Goal: Information Seeking & Learning: Learn about a topic

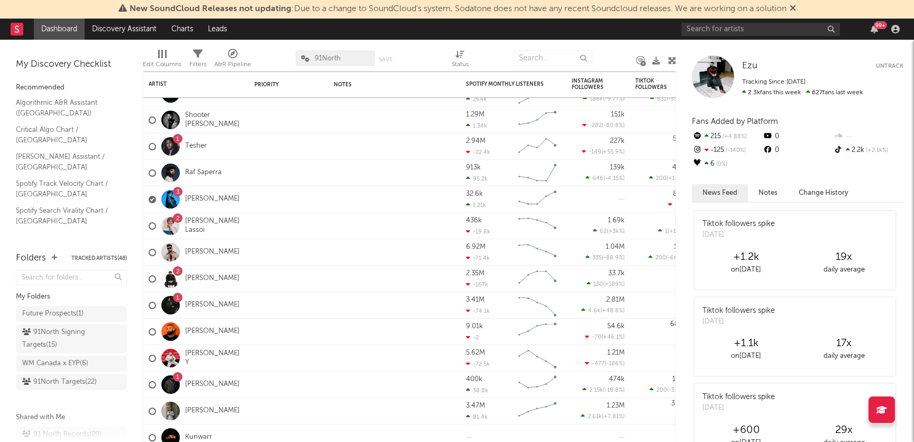
click at [175, 198] on div at bounding box center [170, 199] width 19 height 19
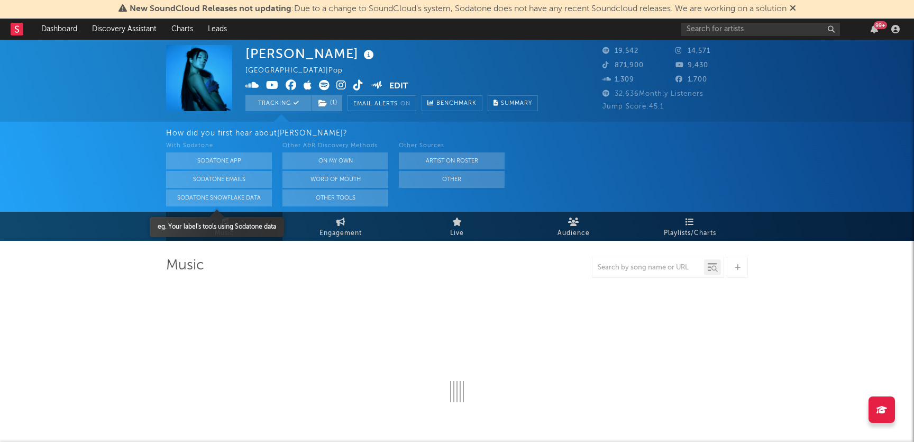
select select "6m"
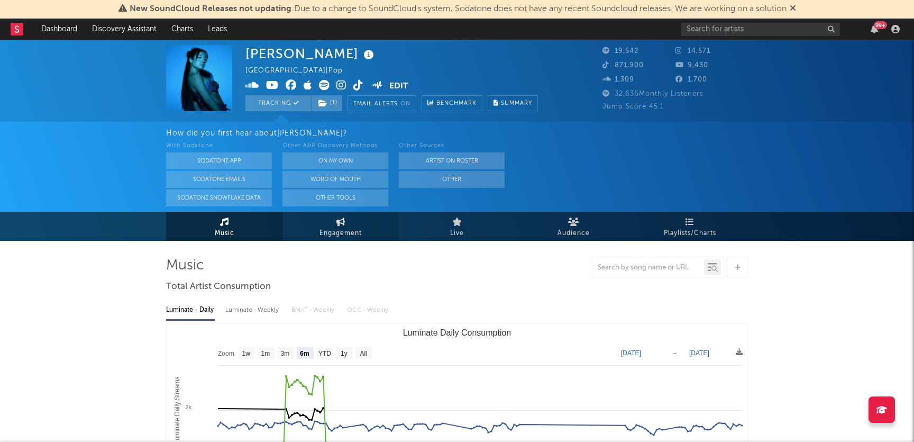
click at [340, 228] on span "Engagement" at bounding box center [340, 233] width 42 height 13
select select "1w"
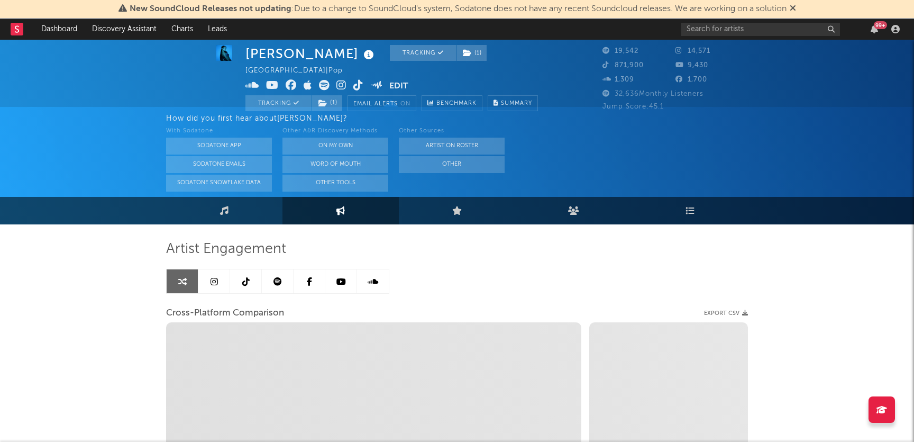
select select "1m"
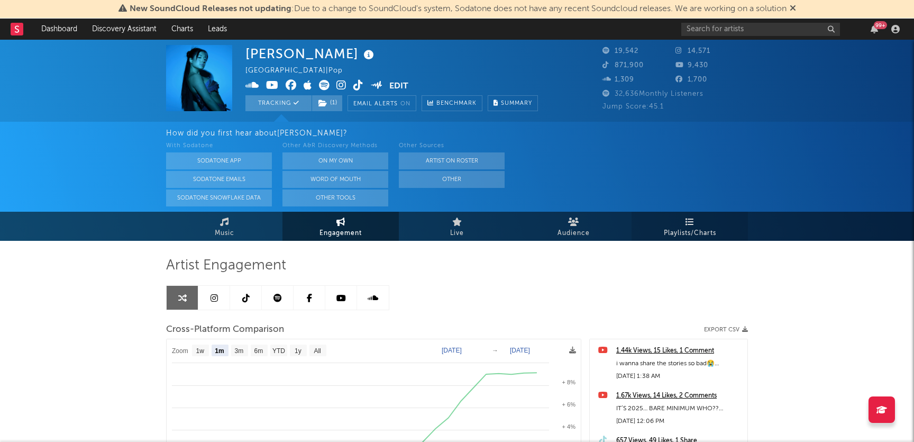
click at [671, 236] on span "Playlists/Charts" at bounding box center [690, 233] width 52 height 13
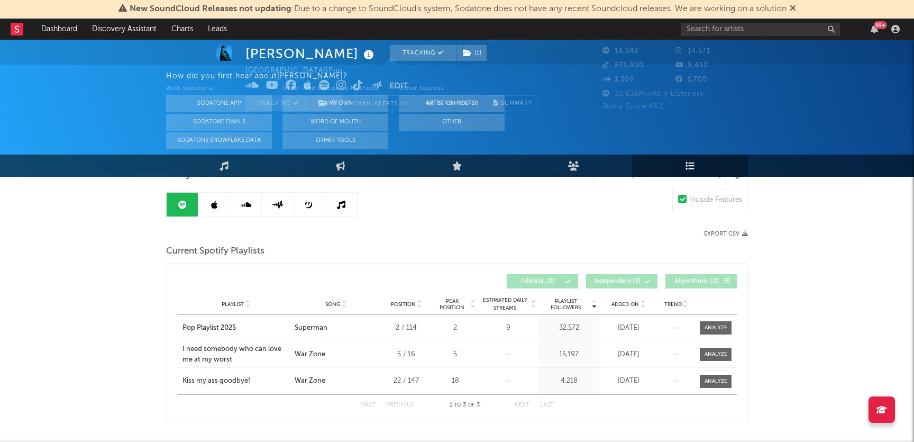
scroll to position [122, 0]
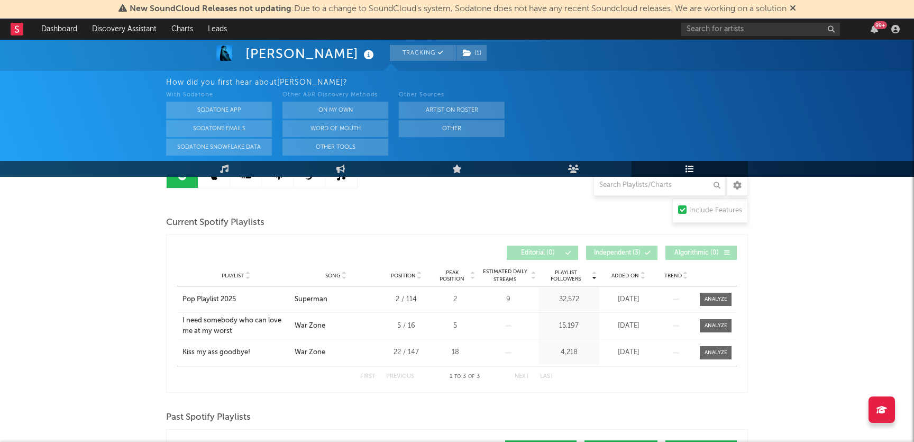
select select "1w"
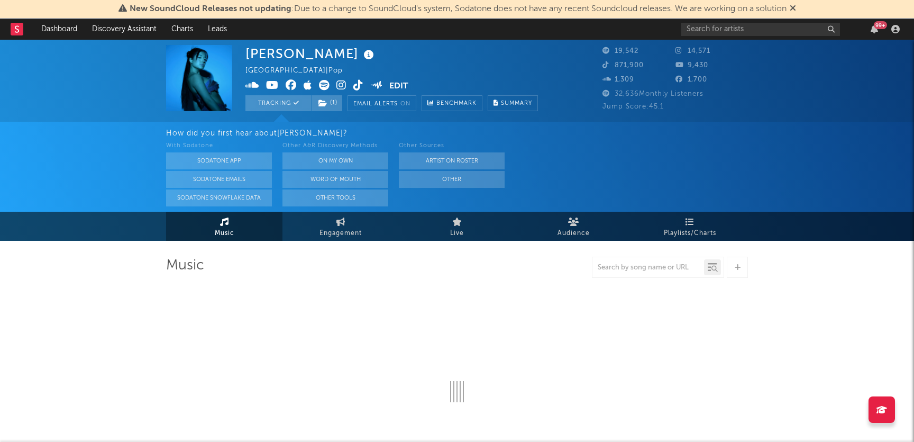
select select "6m"
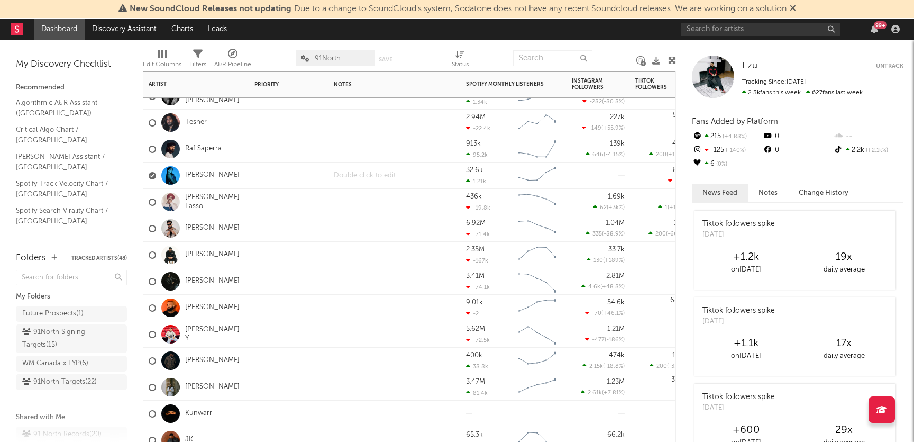
click at [435, 169] on div at bounding box center [394, 175] width 132 height 26
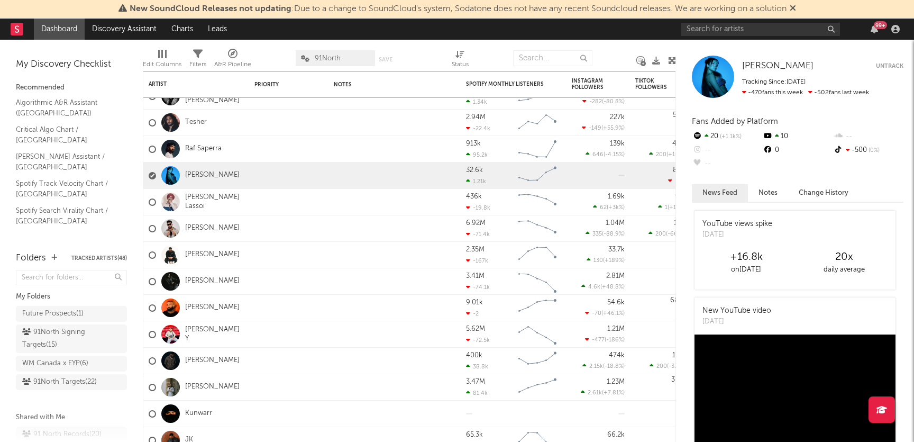
click at [764, 188] on button "Notes" at bounding box center [768, 192] width 40 height 17
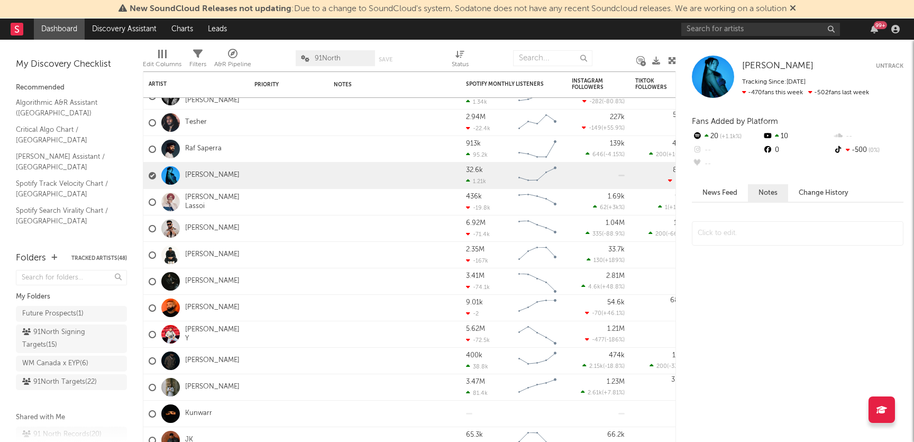
click at [819, 187] on button "Change History" at bounding box center [823, 192] width 71 height 17
click at [714, 192] on button "News Feed" at bounding box center [720, 192] width 56 height 17
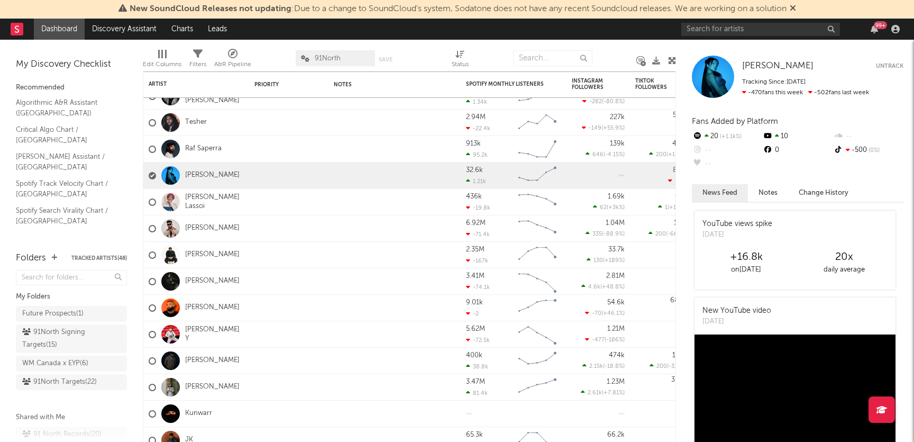
click at [813, 192] on button "Change History" at bounding box center [823, 192] width 71 height 17
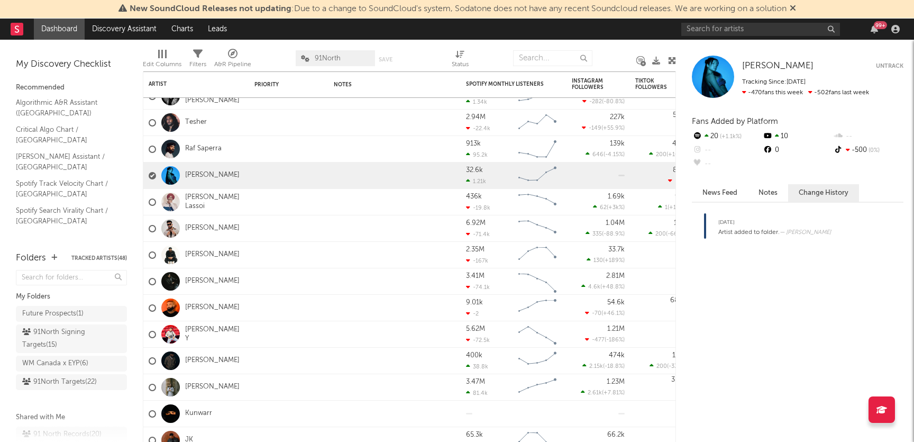
click at [806, 224] on div "[DATE]" at bounding box center [774, 222] width 113 height 13
click at [841, 223] on div "[DATE] Artist added to folder. — [PERSON_NAME] •" at bounding box center [798, 225] width 212 height 25
click at [733, 196] on button "News Feed" at bounding box center [720, 192] width 56 height 17
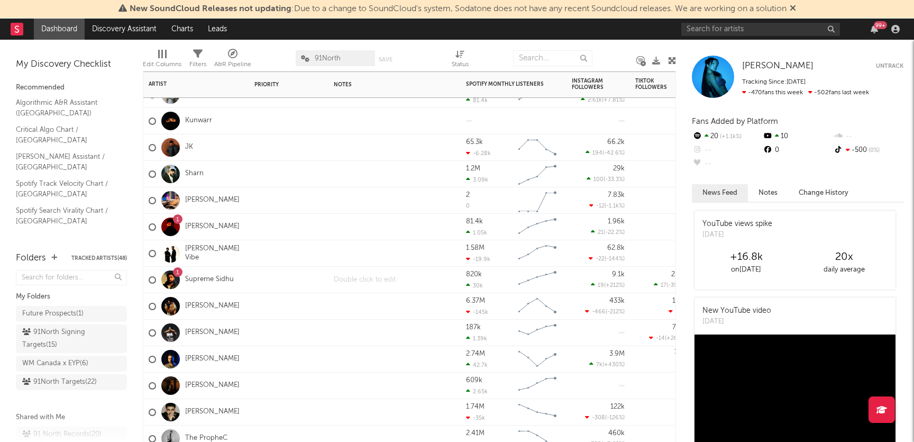
click at [329, 286] on div at bounding box center [394, 280] width 132 height 26
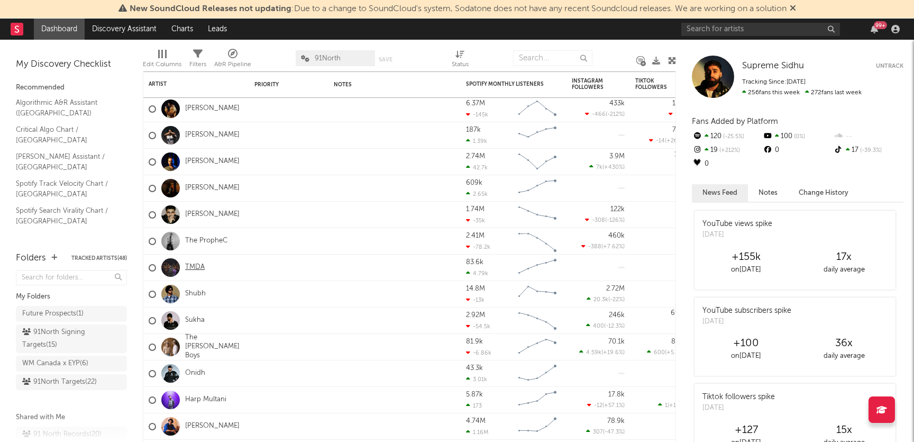
click at [200, 268] on link "TMDA" at bounding box center [195, 267] width 20 height 9
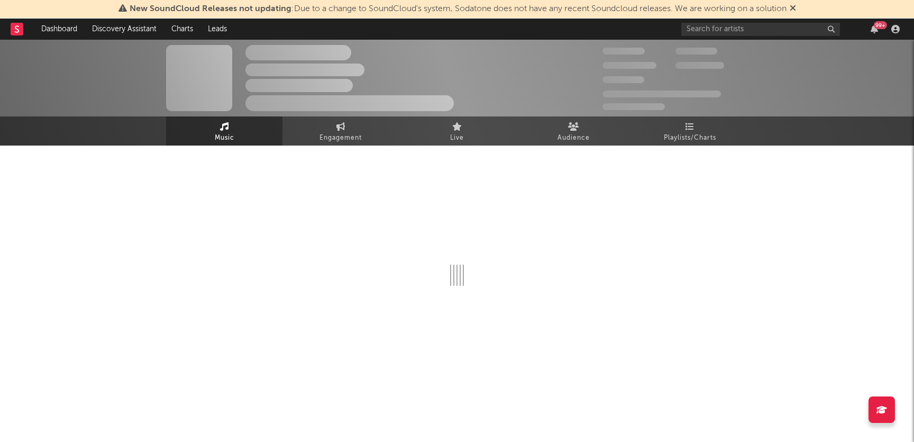
select select "6m"
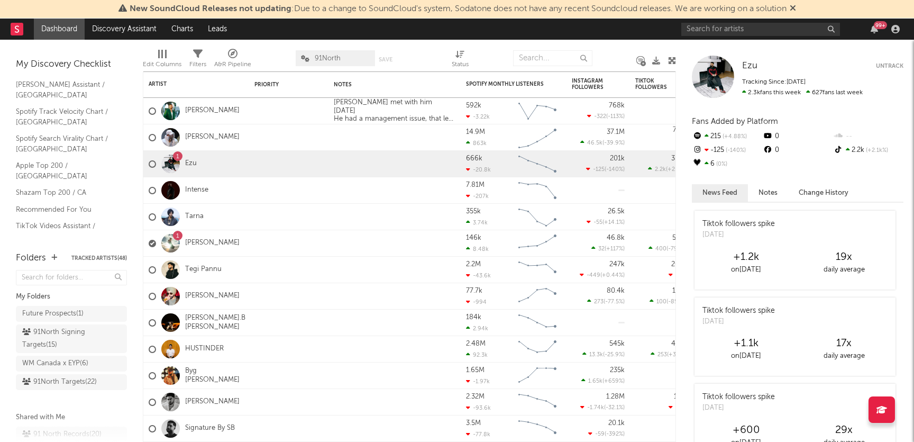
scroll to position [82, 0]
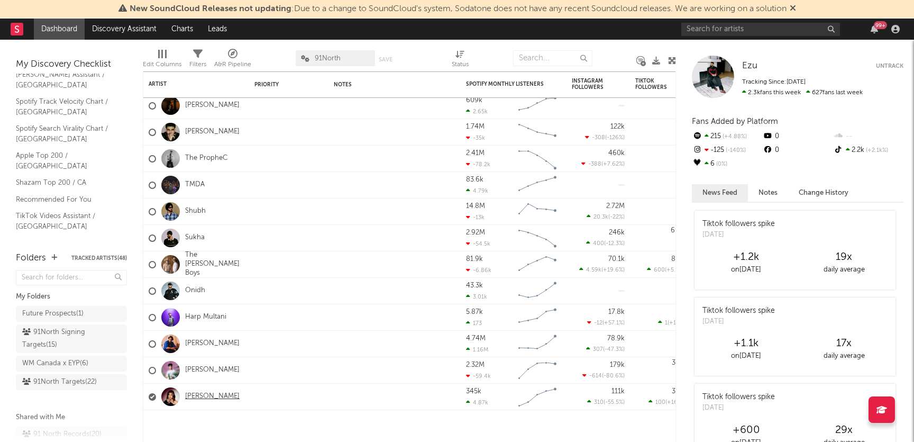
click at [196, 397] on link "[PERSON_NAME]" at bounding box center [212, 396] width 54 height 9
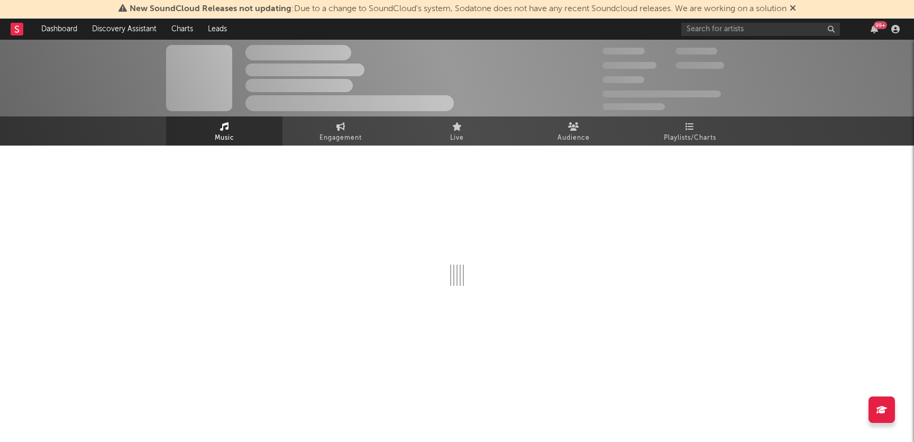
select select "6m"
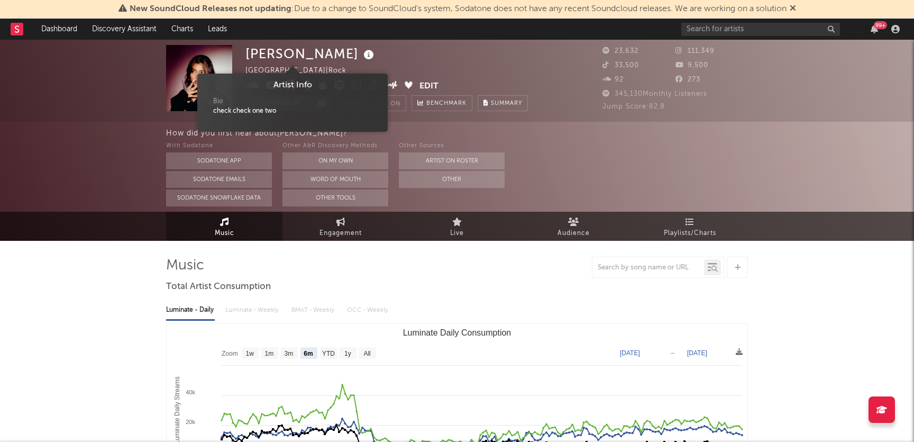
click at [361, 58] on icon at bounding box center [368, 55] width 15 height 15
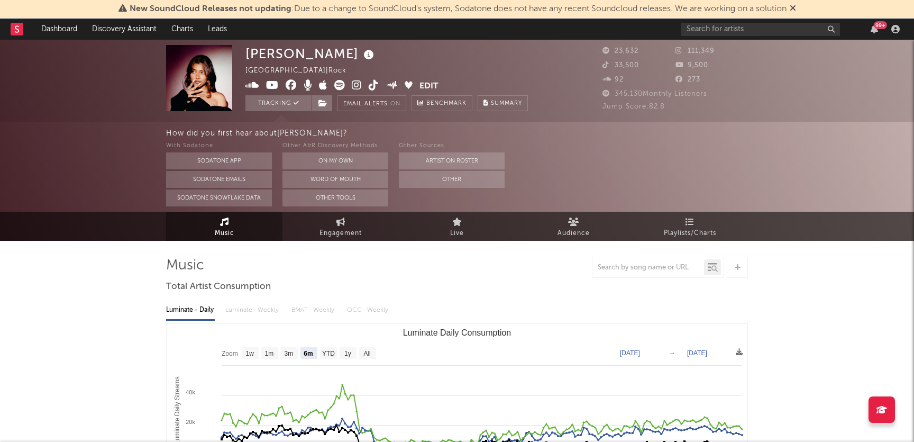
click at [361, 58] on icon at bounding box center [368, 55] width 15 height 15
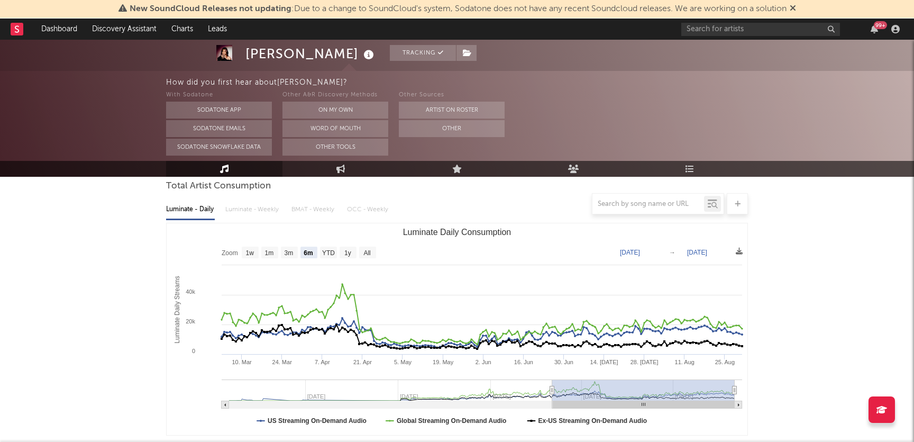
scroll to position [96, 0]
